Goal: Transaction & Acquisition: Purchase product/service

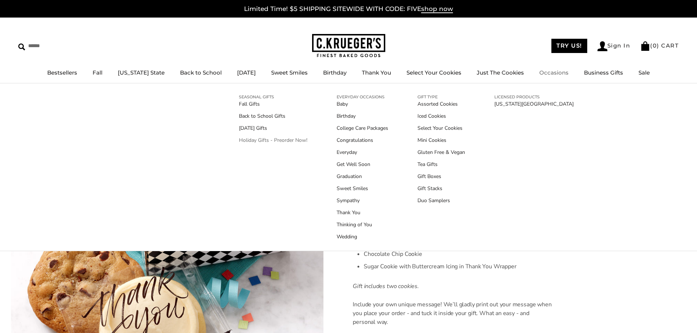
click at [268, 139] on link "Holiday Gifts - Preorder Now!" at bounding box center [273, 140] width 68 height 8
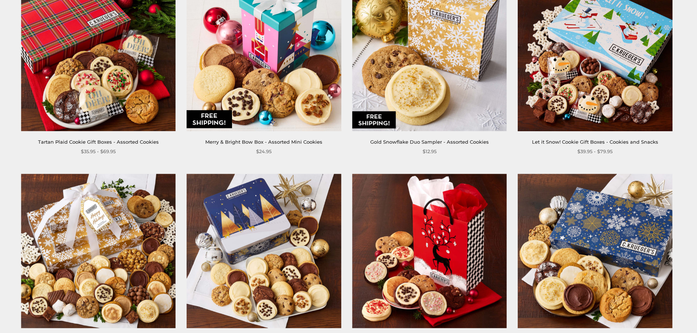
scroll to position [622, 0]
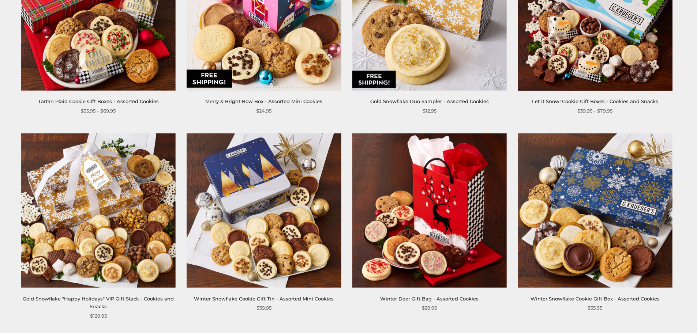
click at [576, 247] on img at bounding box center [595, 210] width 154 height 154
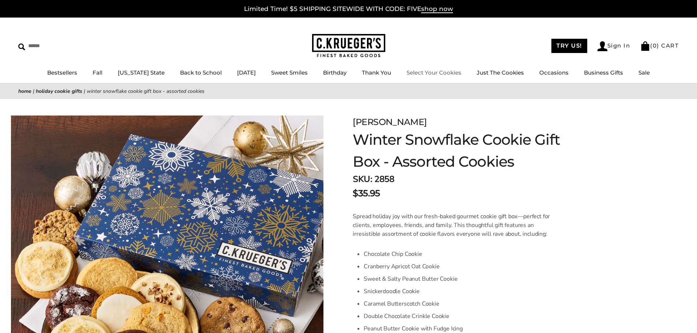
click at [446, 73] on link "Select Your Cookies" at bounding box center [434, 72] width 55 height 7
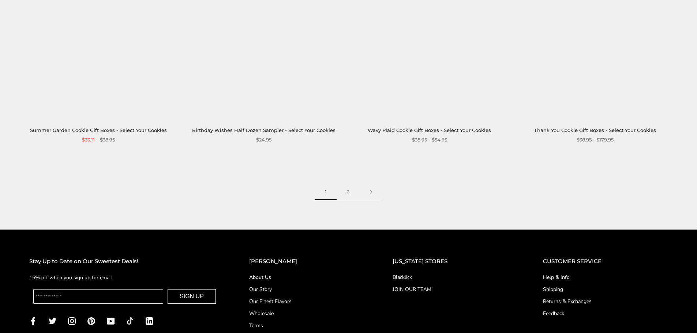
scroll to position [1134, 0]
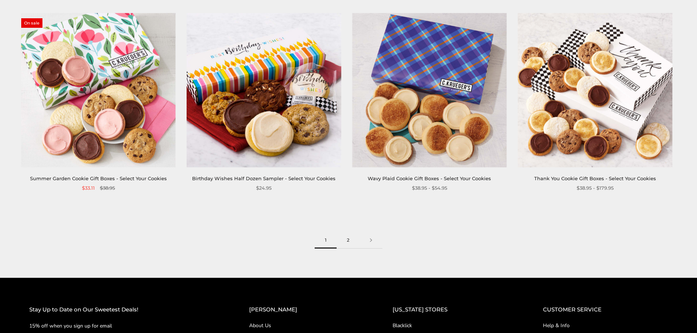
click at [346, 243] on link "2" at bounding box center [348, 240] width 23 height 16
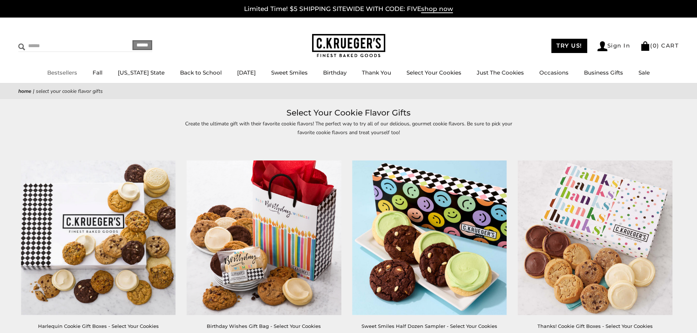
click at [53, 44] on input "Search" at bounding box center [61, 45] width 87 height 11
type input "**********"
click at [132, 40] on input "******" at bounding box center [142, 45] width 20 height 10
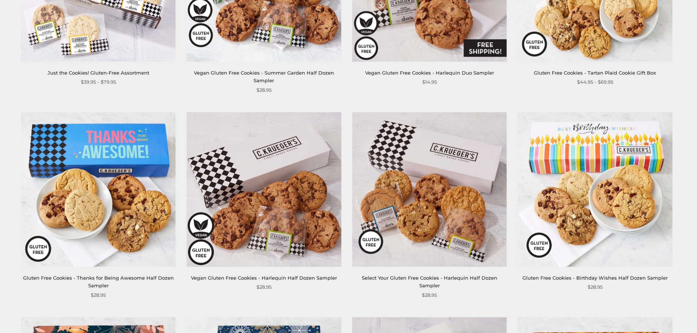
scroll to position [256, 0]
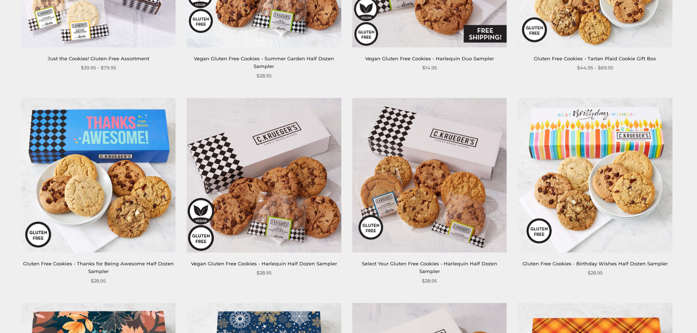
click at [427, 175] on img at bounding box center [429, 175] width 154 height 154
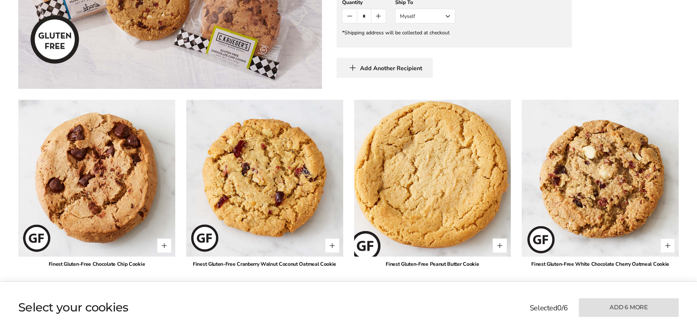
scroll to position [439, 0]
